Goal: Use online tool/utility: Use online tool/utility

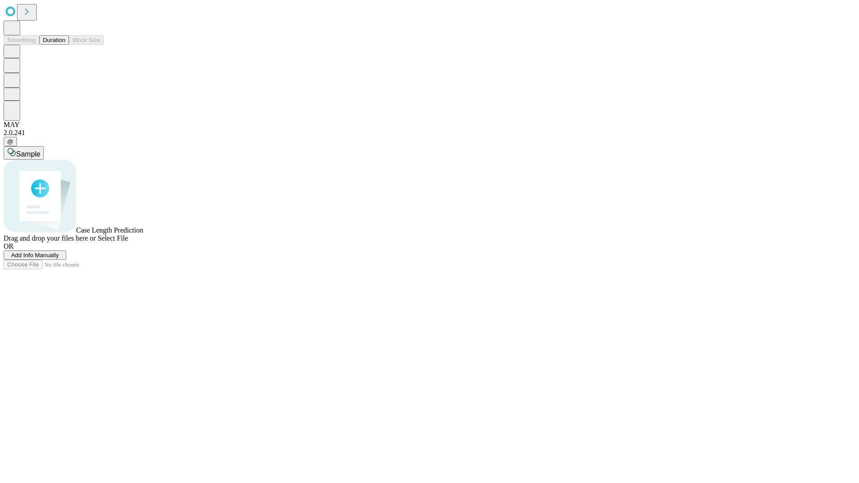
click at [65, 45] on button "Duration" at bounding box center [54, 39] width 30 height 9
click at [40, 150] on span "Sample" at bounding box center [28, 154] width 24 height 8
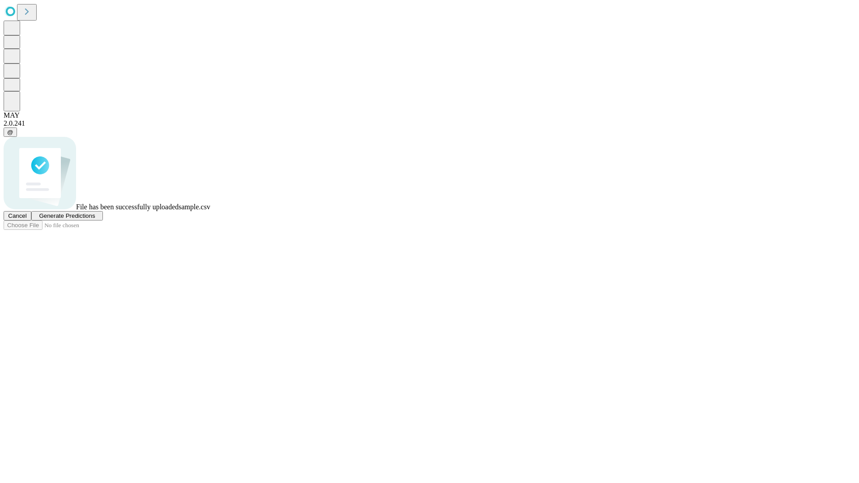
click at [95, 219] on span "Generate Predictions" at bounding box center [67, 216] width 56 height 7
